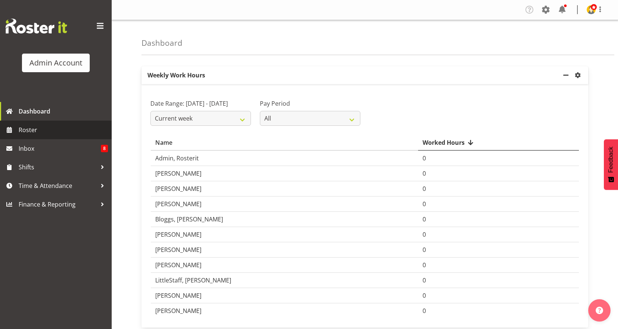
click at [40, 130] on span "Roster" at bounding box center [63, 129] width 89 height 11
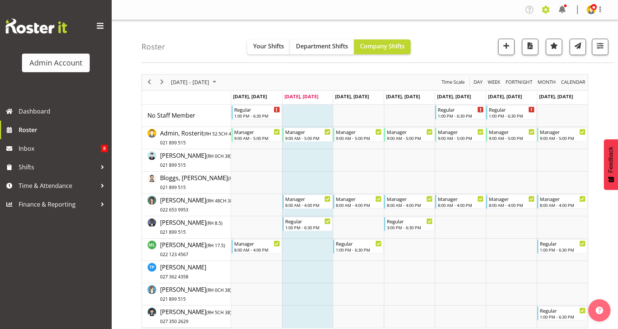
click at [546, 10] on span at bounding box center [546, 10] width 12 height 12
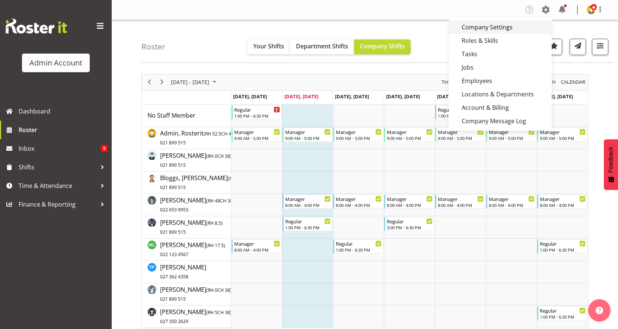
click at [480, 26] on link "Company Settings" at bounding box center [500, 26] width 103 height 13
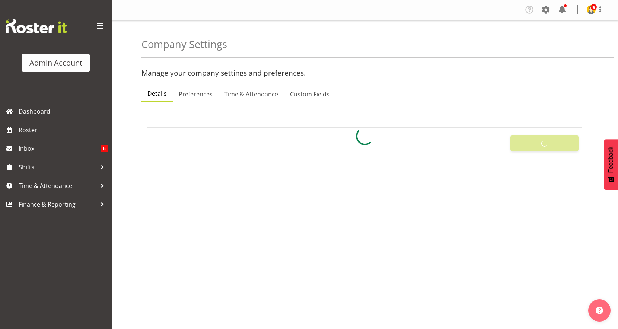
select select
select select "monday"
select select "surname_first"
checkbox input "false"
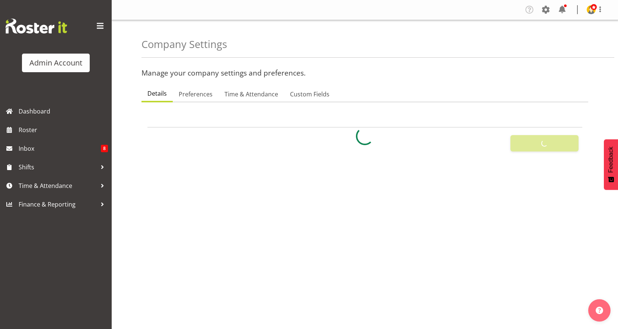
checkbox input "true"
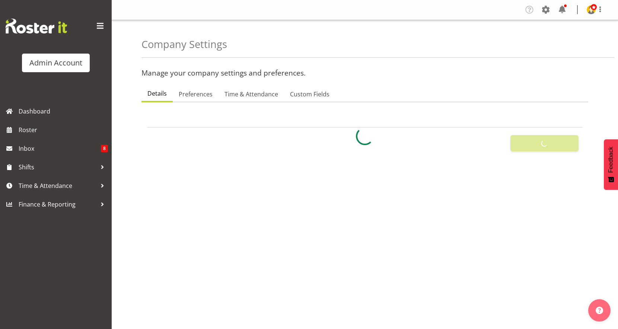
checkbox input "true"
checkbox input "false"
checkbox input "true"
type input "24"
type input "0"
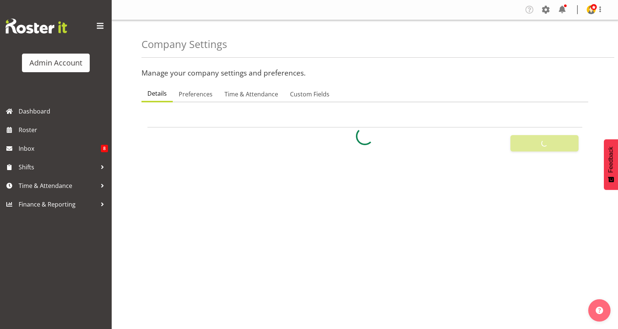
type input "24"
type input "0"
checkbox input "false"
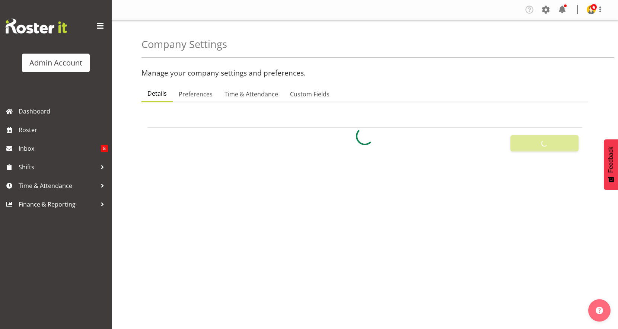
checkbox input "false"
checkbox input "true"
select select "1_day_before"
type input "60"
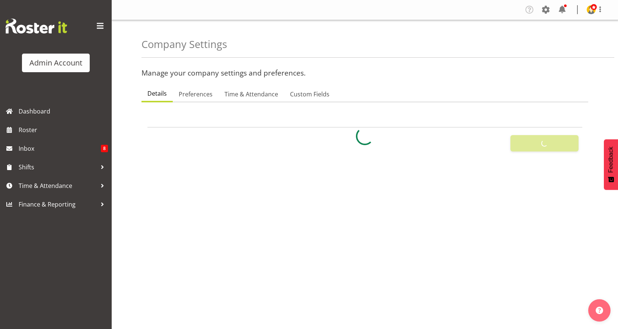
checkbox input "true"
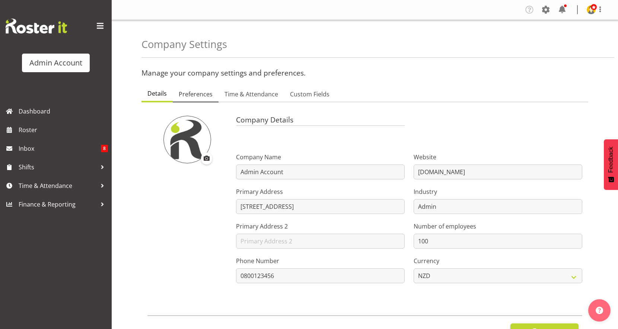
click at [184, 92] on span "Preferences" at bounding box center [196, 94] width 34 height 9
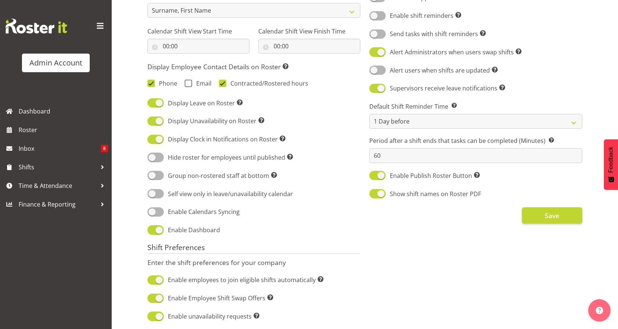
scroll to position [263, 0]
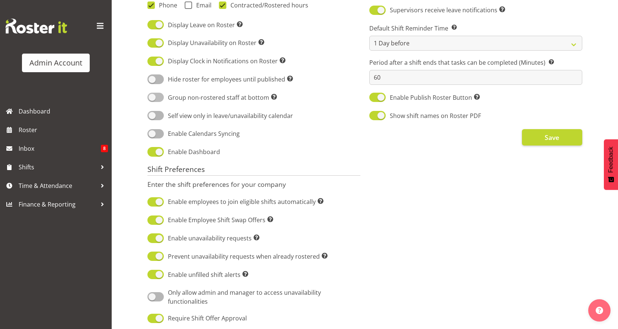
click at [152, 99] on span at bounding box center [155, 97] width 16 height 9
click at [152, 99] on input "Group non-rostered staff at bottom Groups employees without roster entries at t…" at bounding box center [149, 97] width 5 height 5
checkbox input "true"
click at [550, 143] on button "Save" at bounding box center [552, 137] width 60 height 16
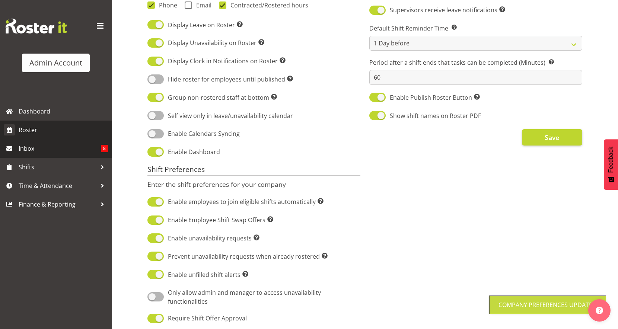
click at [45, 137] on link "Roster" at bounding box center [56, 130] width 112 height 19
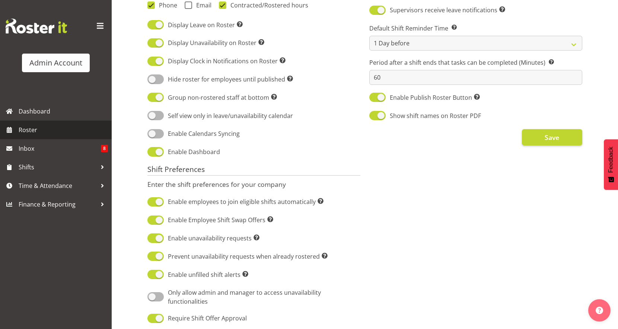
click at [45, 137] on link "Roster" at bounding box center [56, 130] width 112 height 19
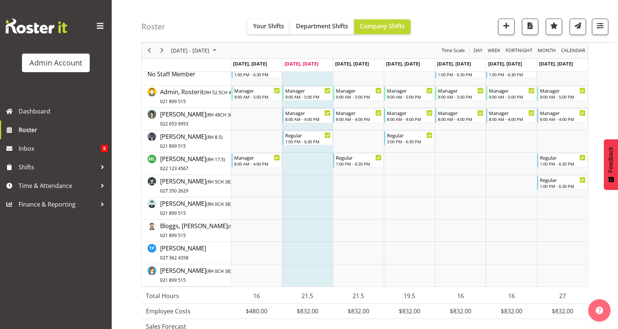
scroll to position [17, 0]
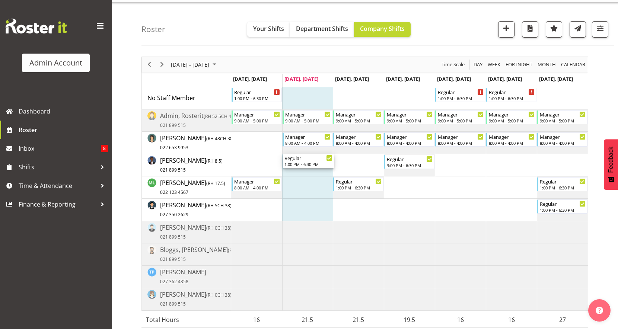
click at [305, 168] on div "Regular 1:00 PM - 6:30 PM Regular 1:00 PM - 6:30 PM Regular 1:00 PM - 6:30 PM M…" at bounding box center [409, 198] width 357 height 223
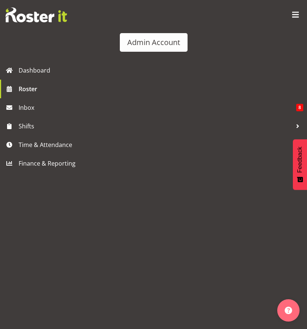
click at [290, 11] on span at bounding box center [296, 15] width 12 height 12
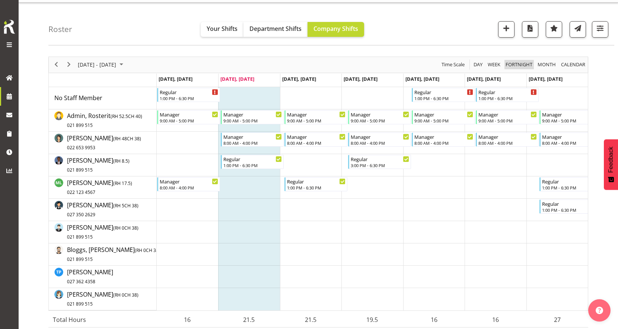
click at [524, 64] on span "Fortnight" at bounding box center [519, 64] width 28 height 9
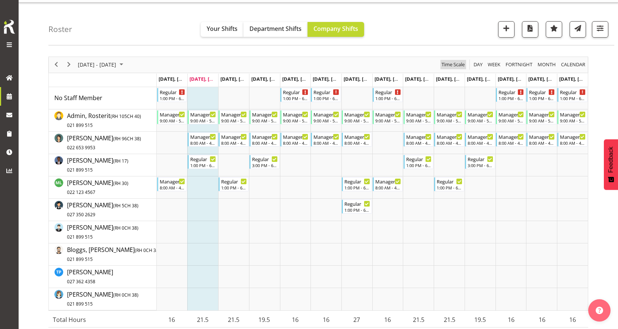
click at [453, 66] on span "Time Scale" at bounding box center [453, 64] width 25 height 9
